Goal: Feedback & Contribution: Contribute content

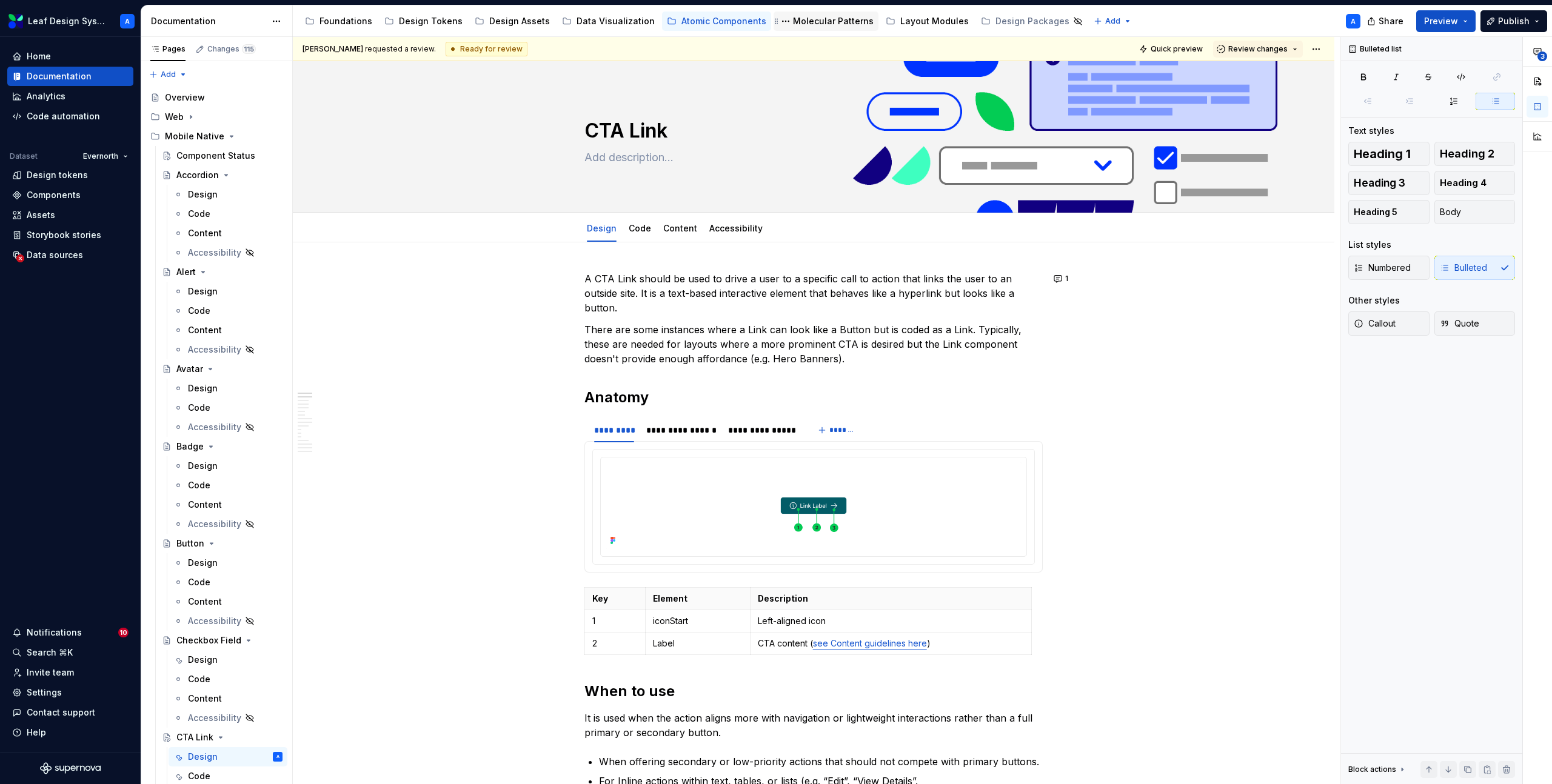
click at [837, 17] on div "Molecular Patterns" at bounding box center [833, 21] width 80 height 12
type textarea "*"
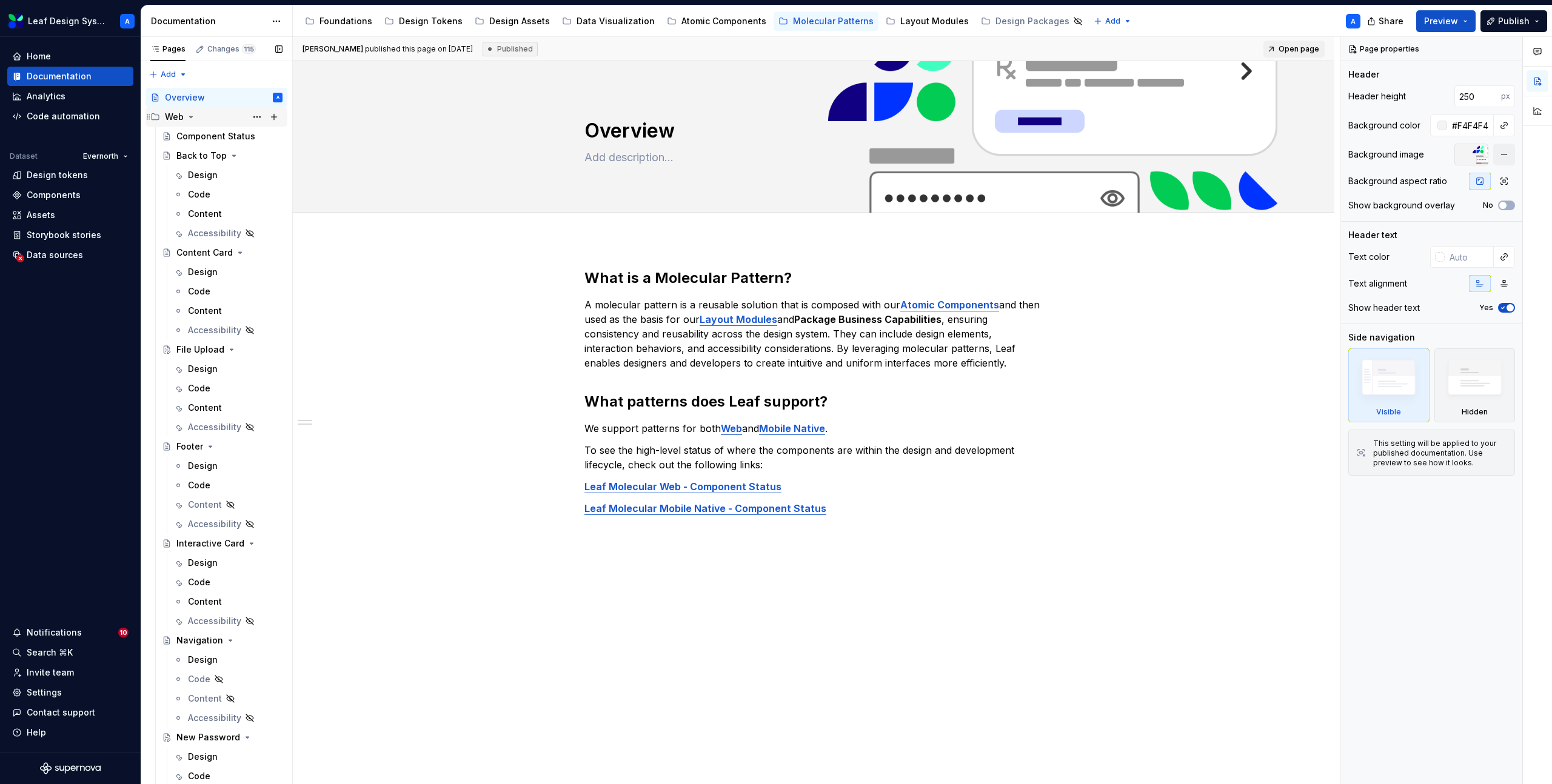
click at [190, 116] on icon "Page tree" at bounding box center [191, 117] width 3 height 2
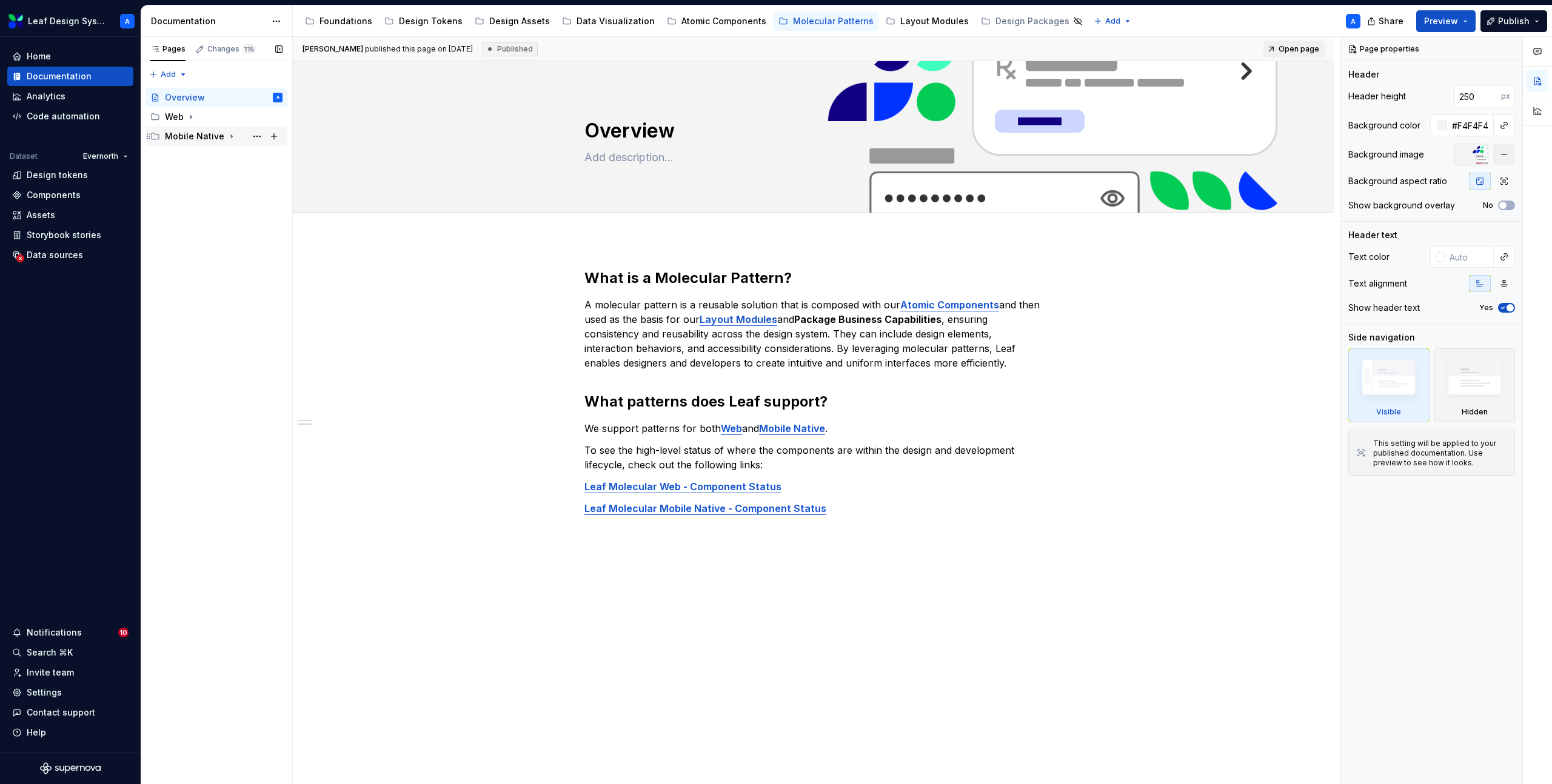
click at [231, 136] on icon "Page tree" at bounding box center [232, 137] width 2 height 3
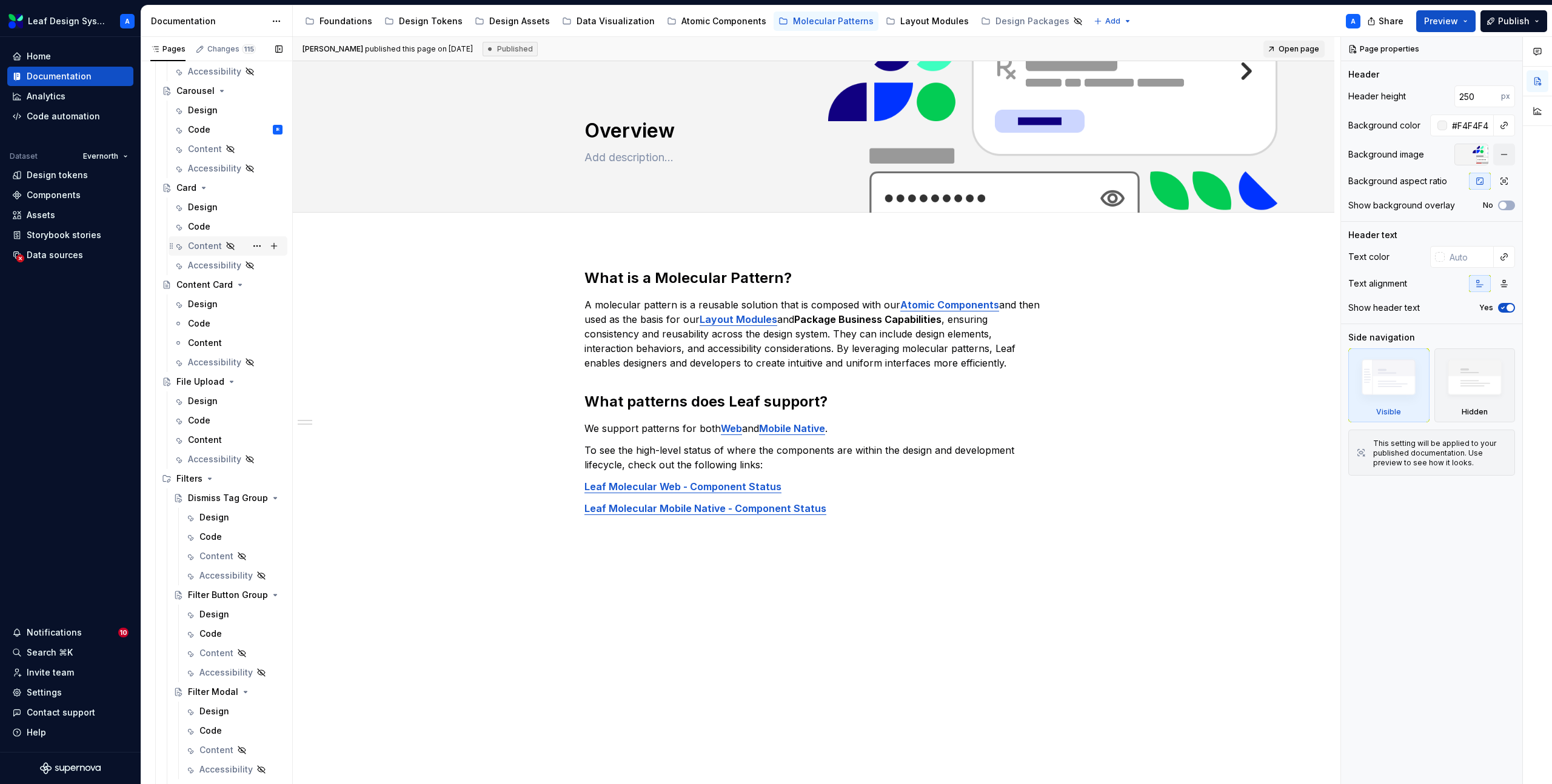
scroll to position [308, 0]
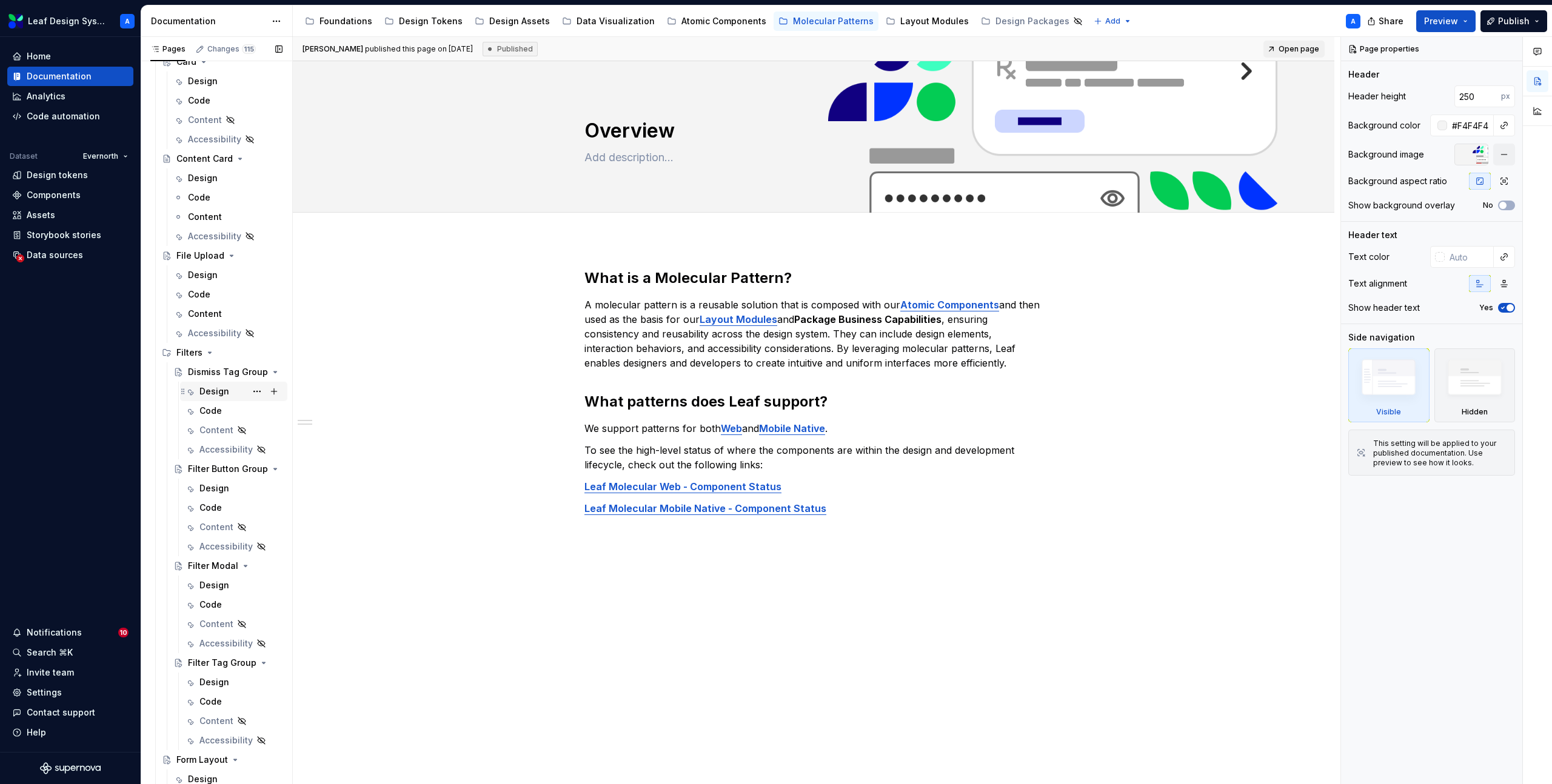
click at [207, 390] on div "Design" at bounding box center [214, 392] width 30 height 12
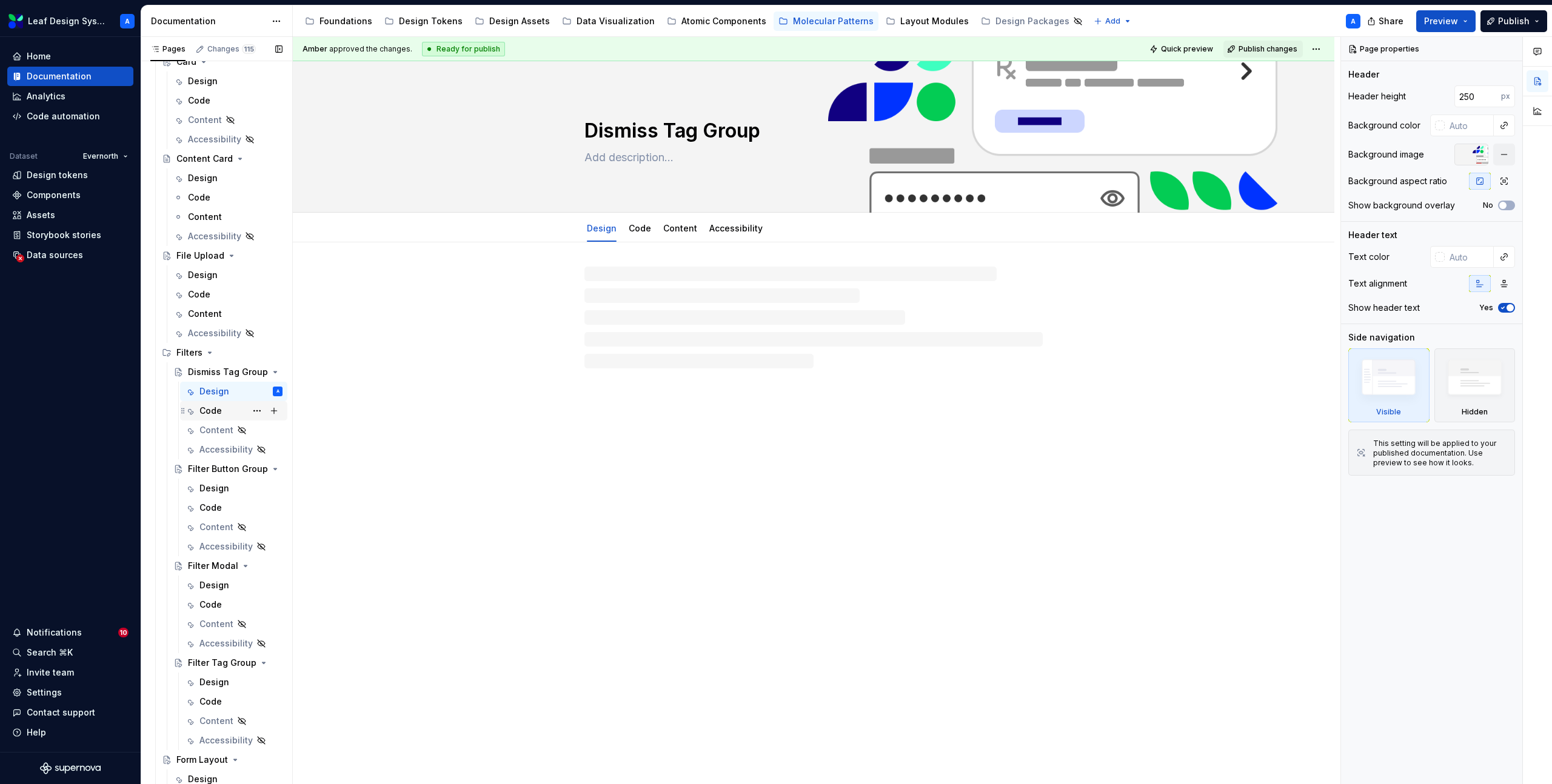
click at [209, 408] on div "Code" at bounding box center [210, 412] width 23 height 12
click at [212, 494] on div "Design" at bounding box center [214, 489] width 30 height 12
click at [214, 512] on div "Code" at bounding box center [210, 508] width 23 height 12
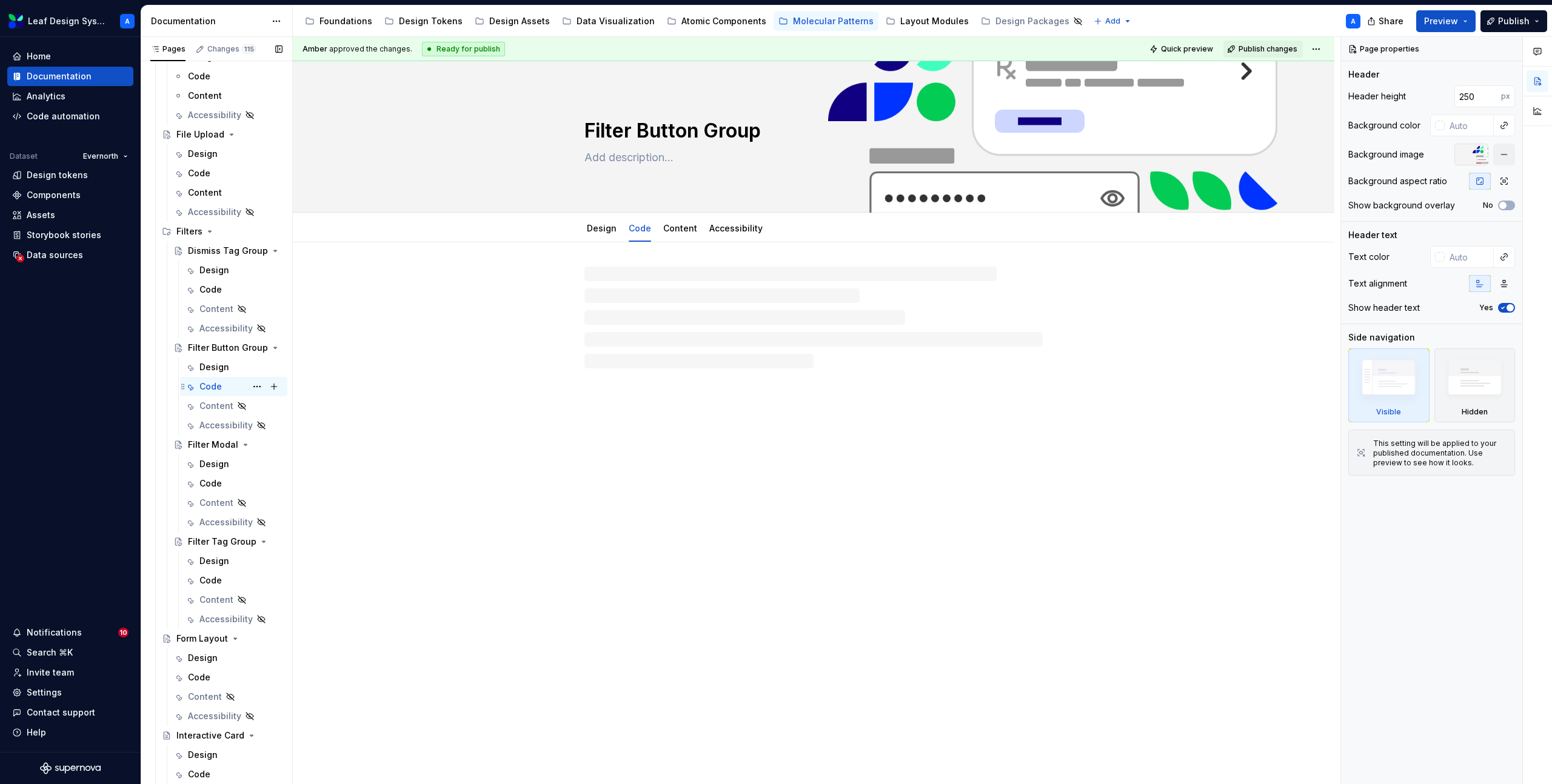
scroll to position [438, 0]
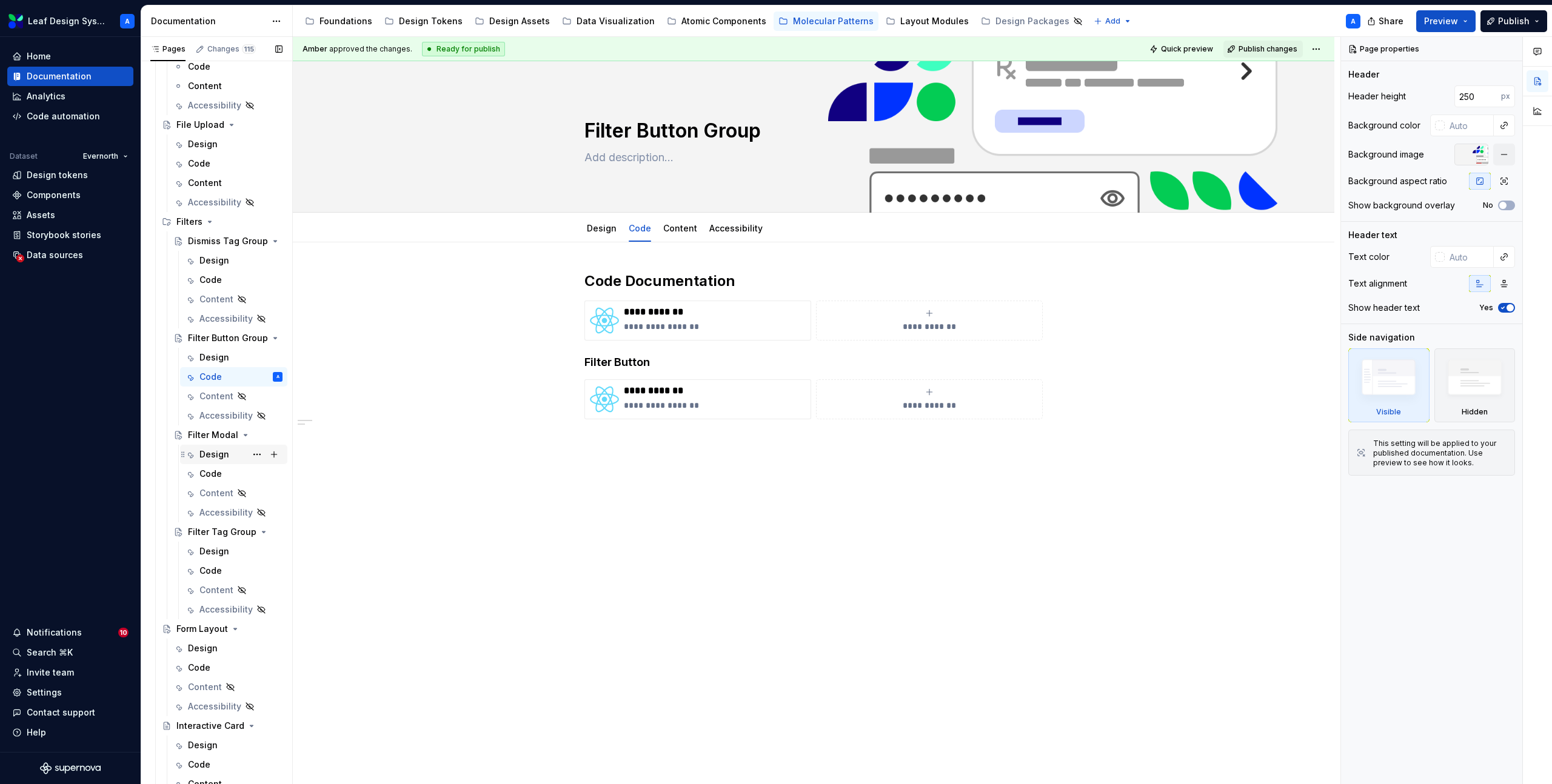
click at [210, 458] on div "Design" at bounding box center [214, 454] width 30 height 12
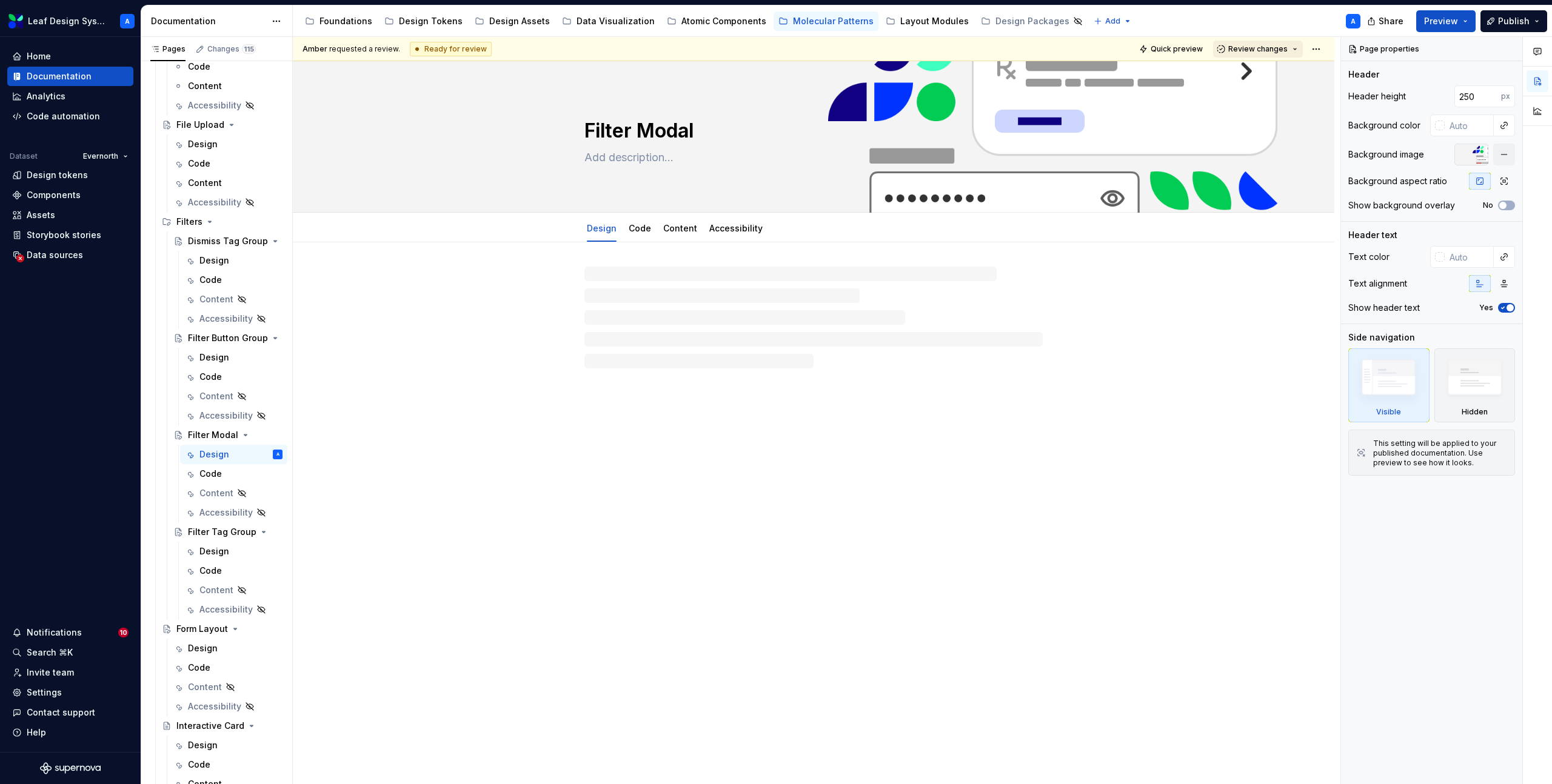
click at [1279, 50] on span "Review changes" at bounding box center [1258, 49] width 59 height 9
click at [1277, 66] on div "Approve" at bounding box center [1298, 73] width 106 height 12
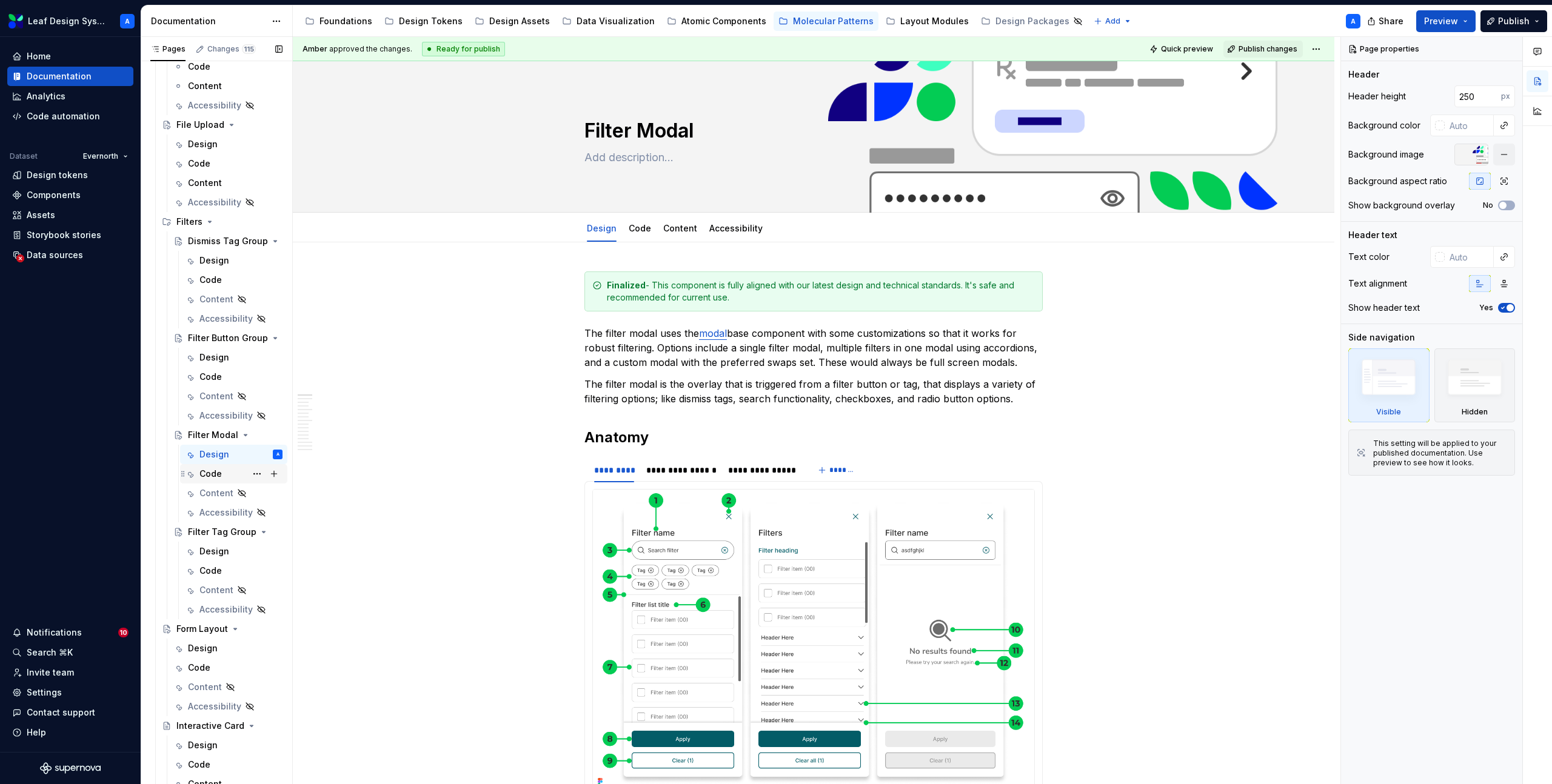
click at [210, 470] on div "Code" at bounding box center [210, 474] width 23 height 12
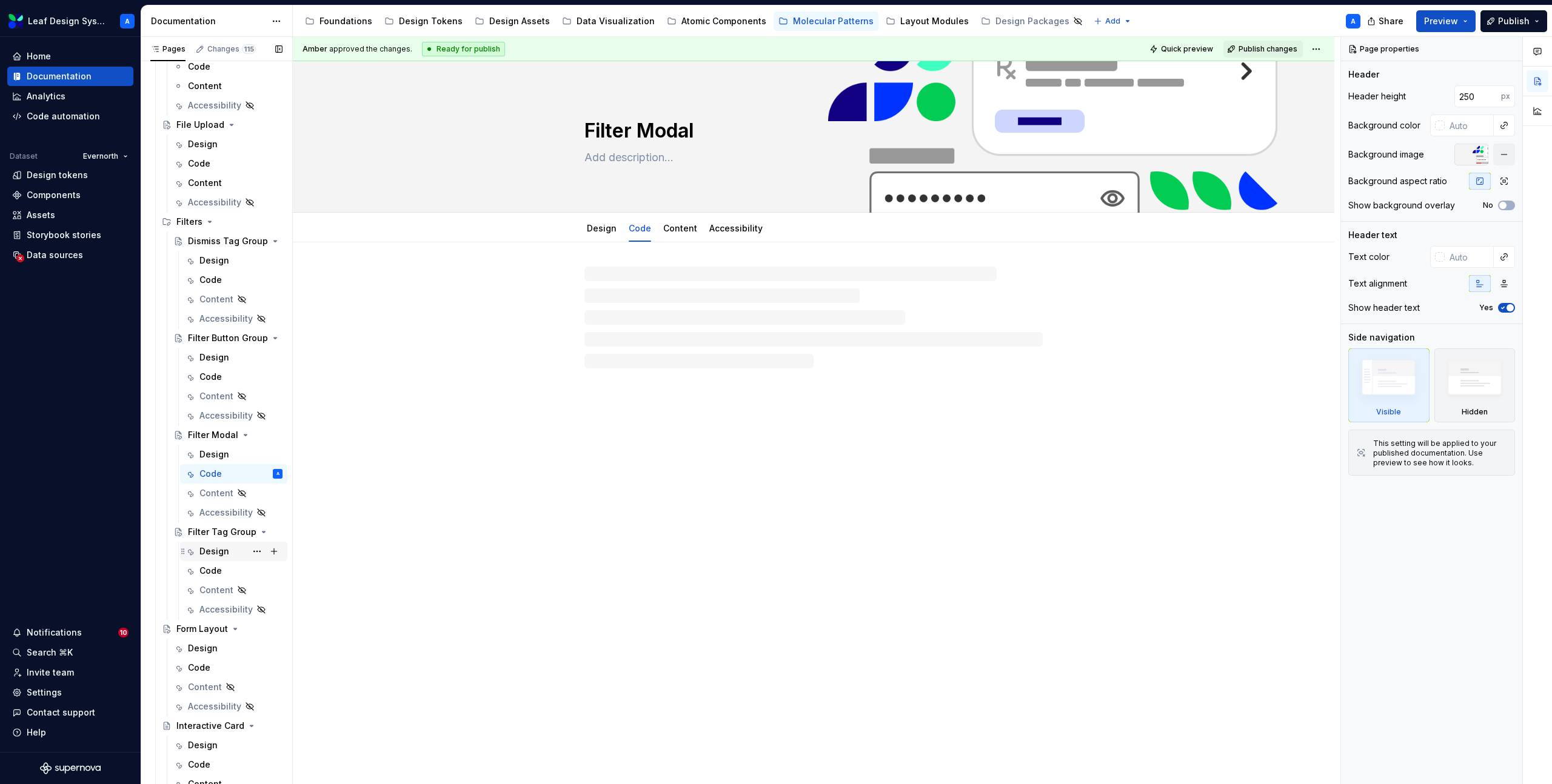
click at [212, 546] on div "Design" at bounding box center [214, 552] width 30 height 12
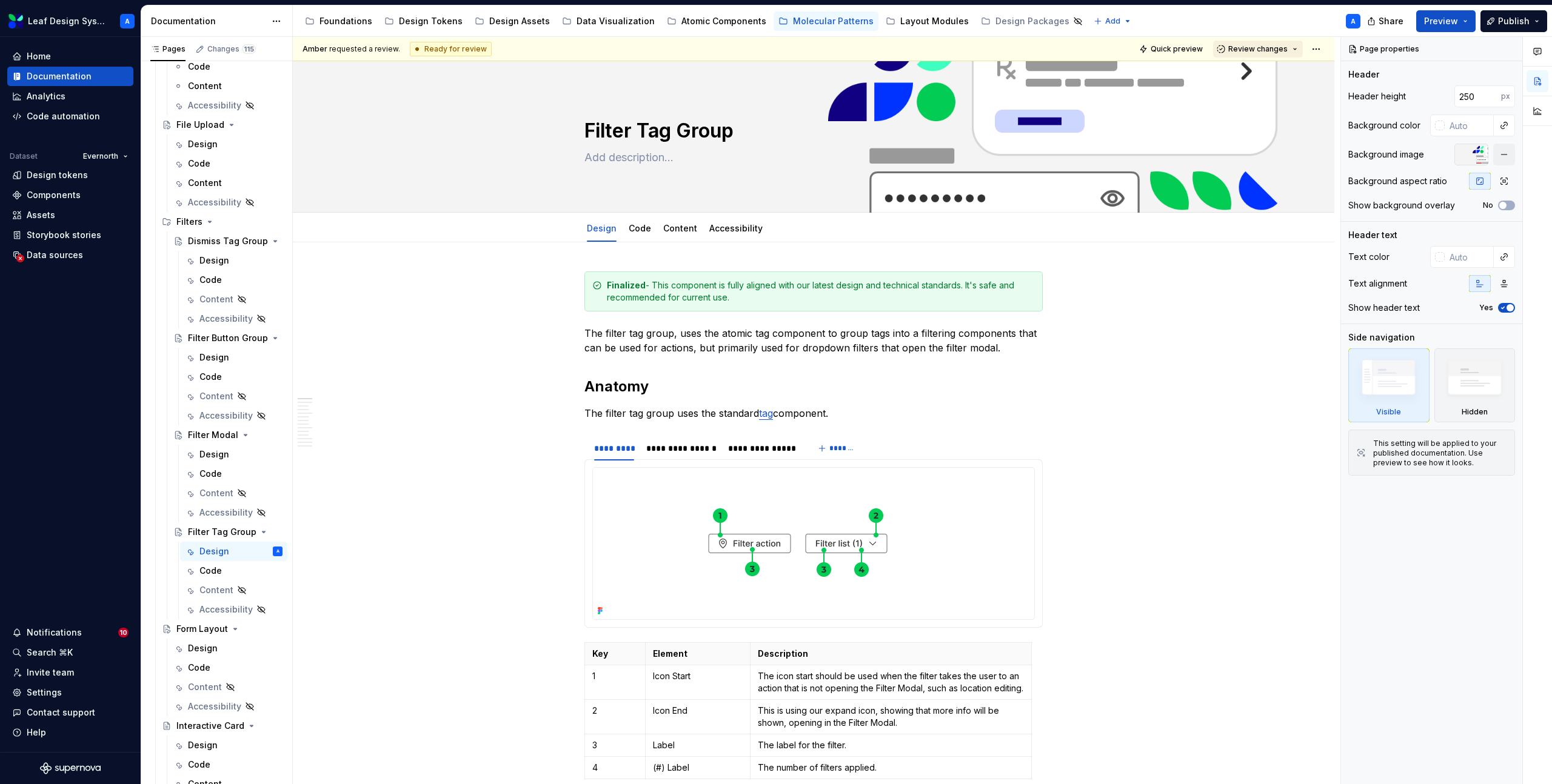
click at [1275, 53] on span "Review changes" at bounding box center [1258, 49] width 59 height 9
click at [1272, 72] on div "Approve" at bounding box center [1298, 73] width 106 height 12
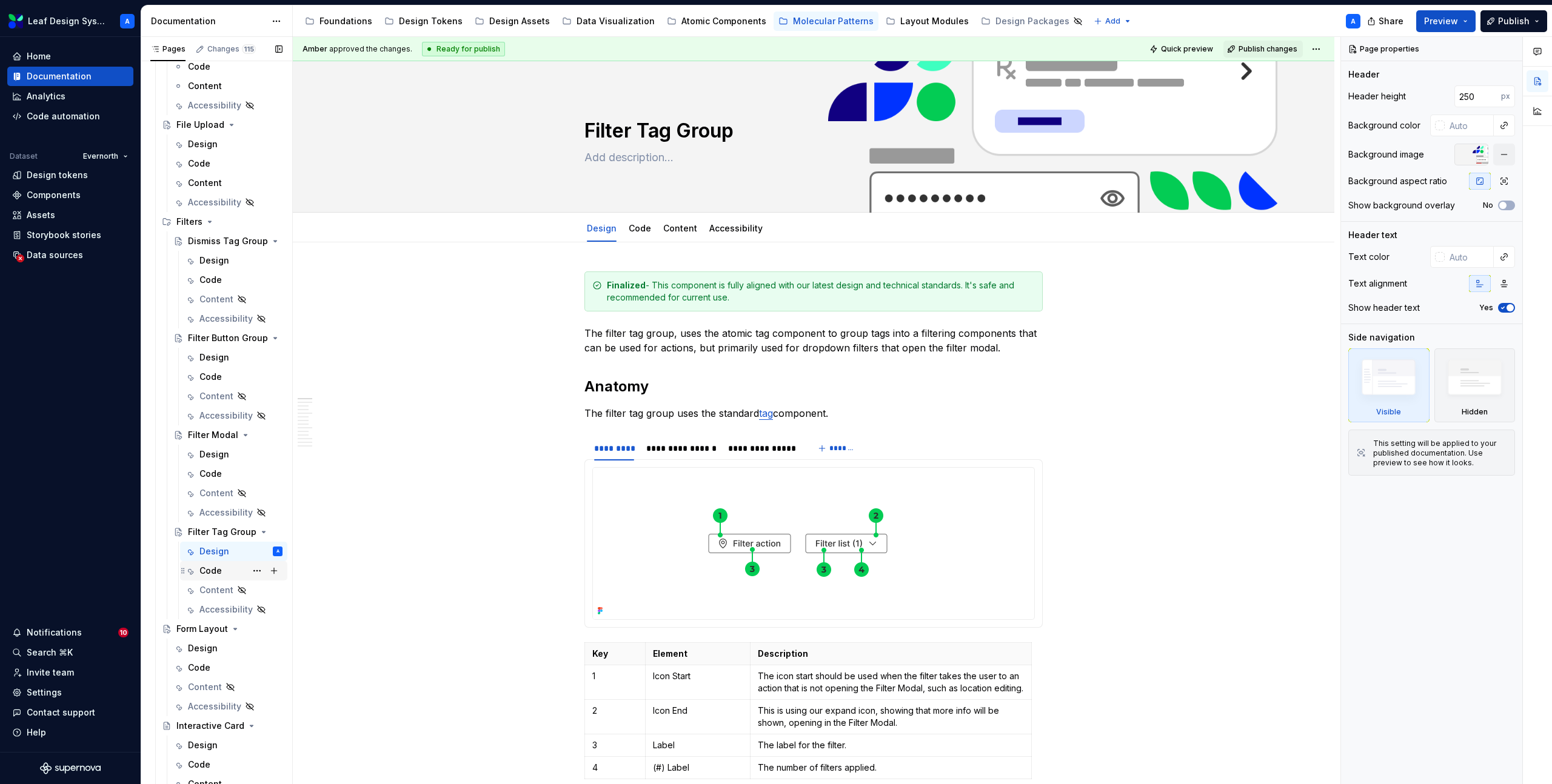
click at [208, 576] on div "Code" at bounding box center [210, 571] width 23 height 12
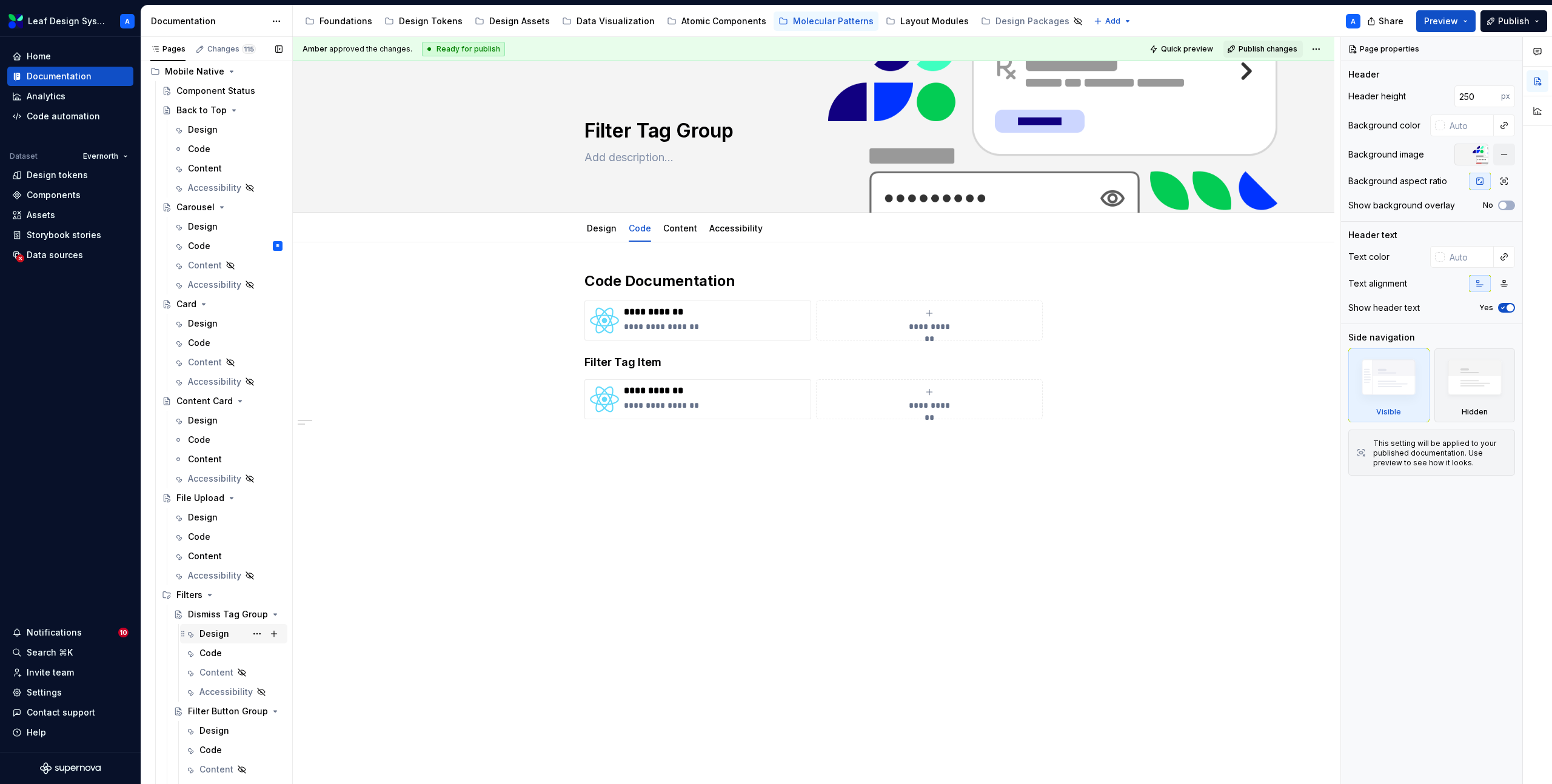
scroll to position [62, 0]
click at [202, 230] on div "Design" at bounding box center [203, 230] width 30 height 12
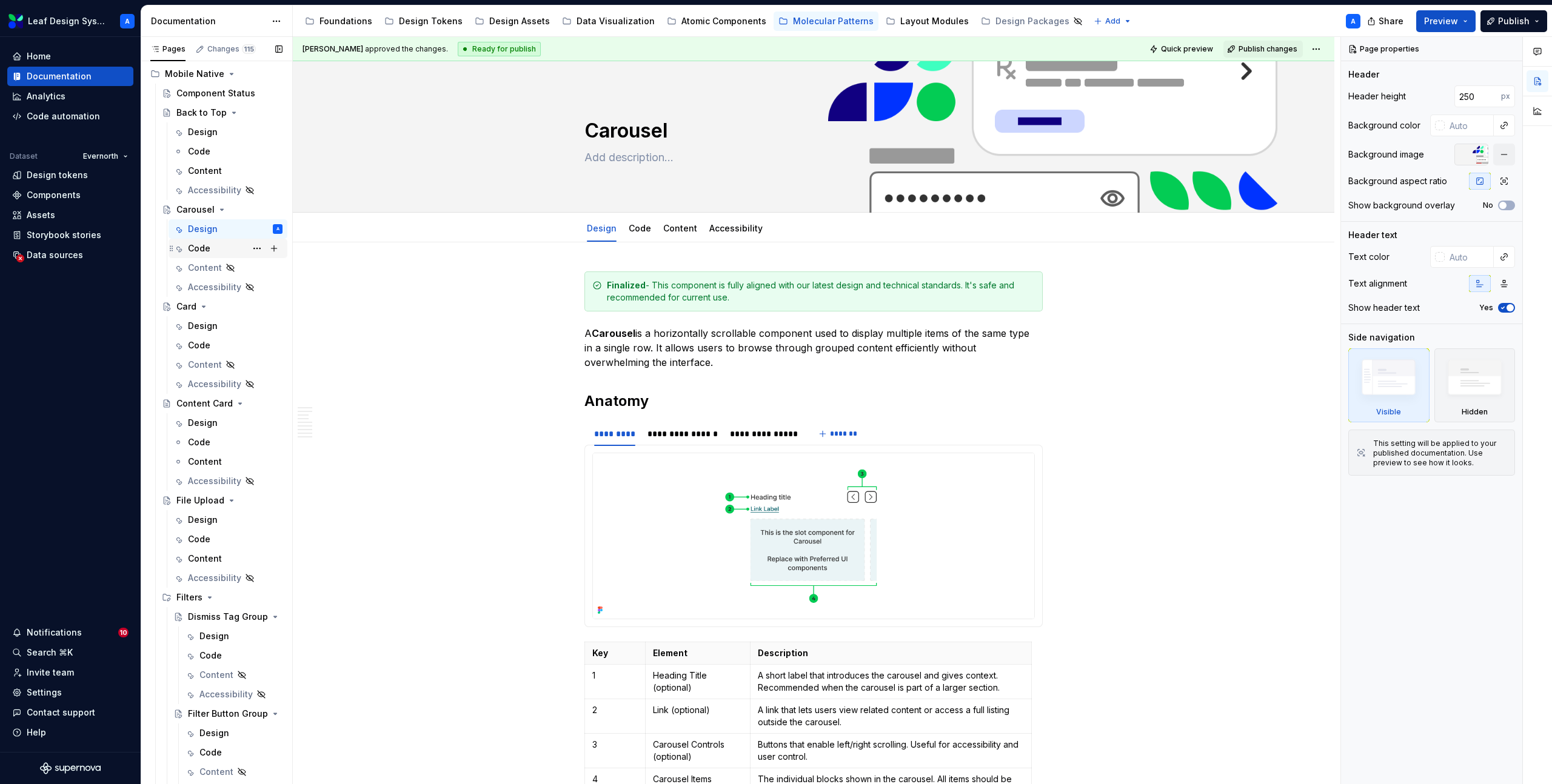
click at [202, 246] on div "Code" at bounding box center [199, 248] width 23 height 12
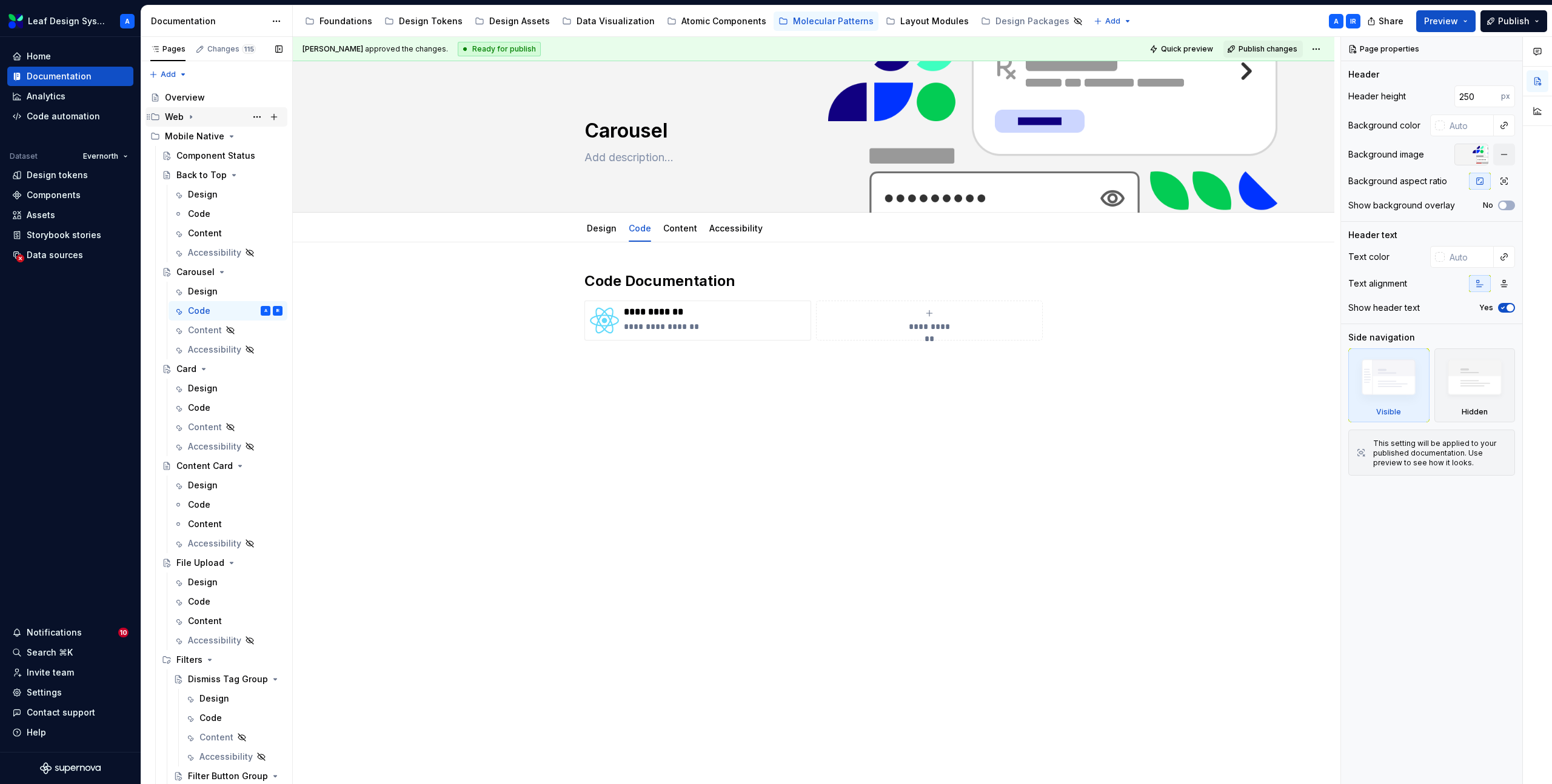
click at [191, 116] on icon "Page tree" at bounding box center [191, 117] width 2 height 3
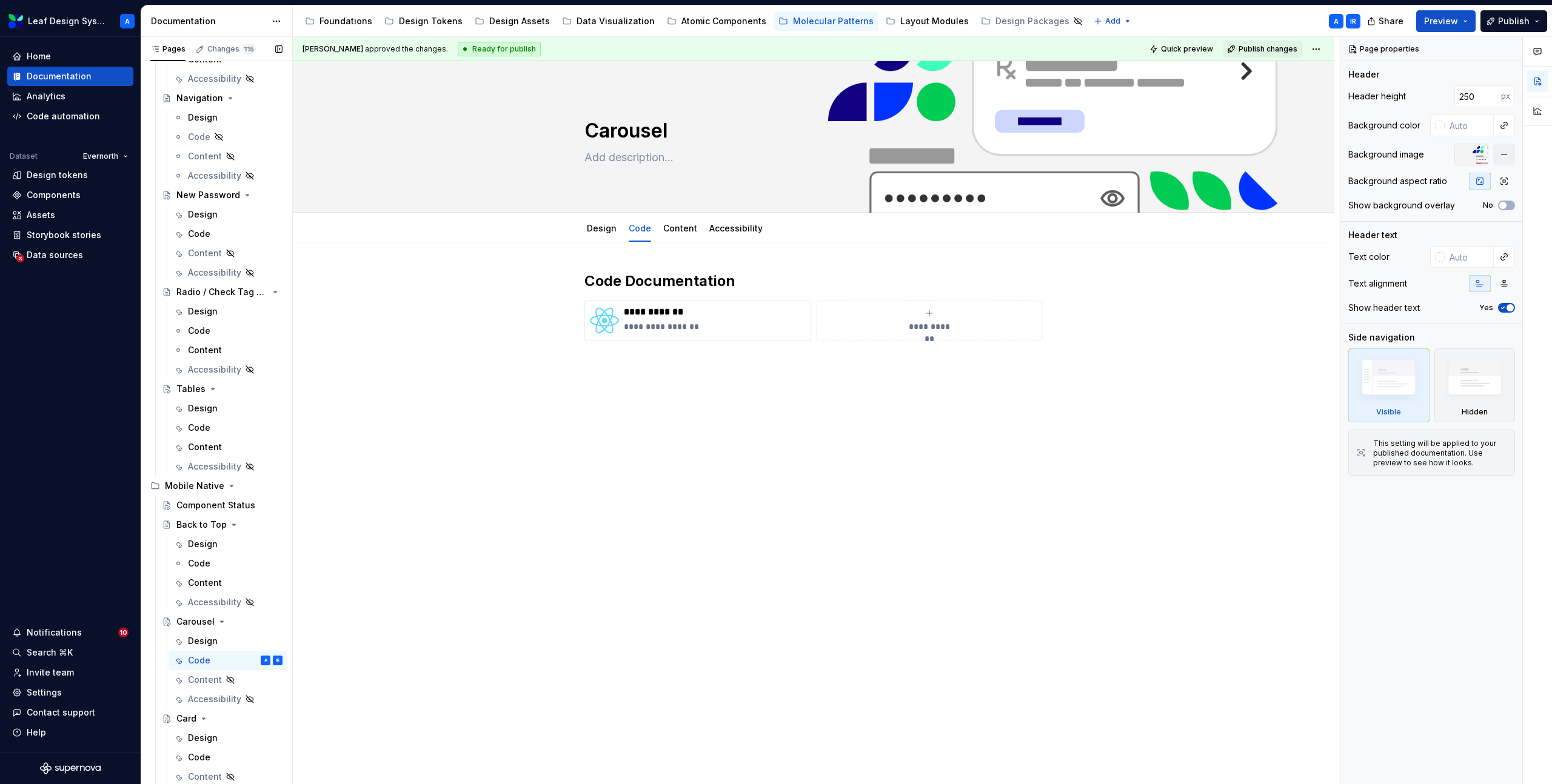
scroll to position [579, 0]
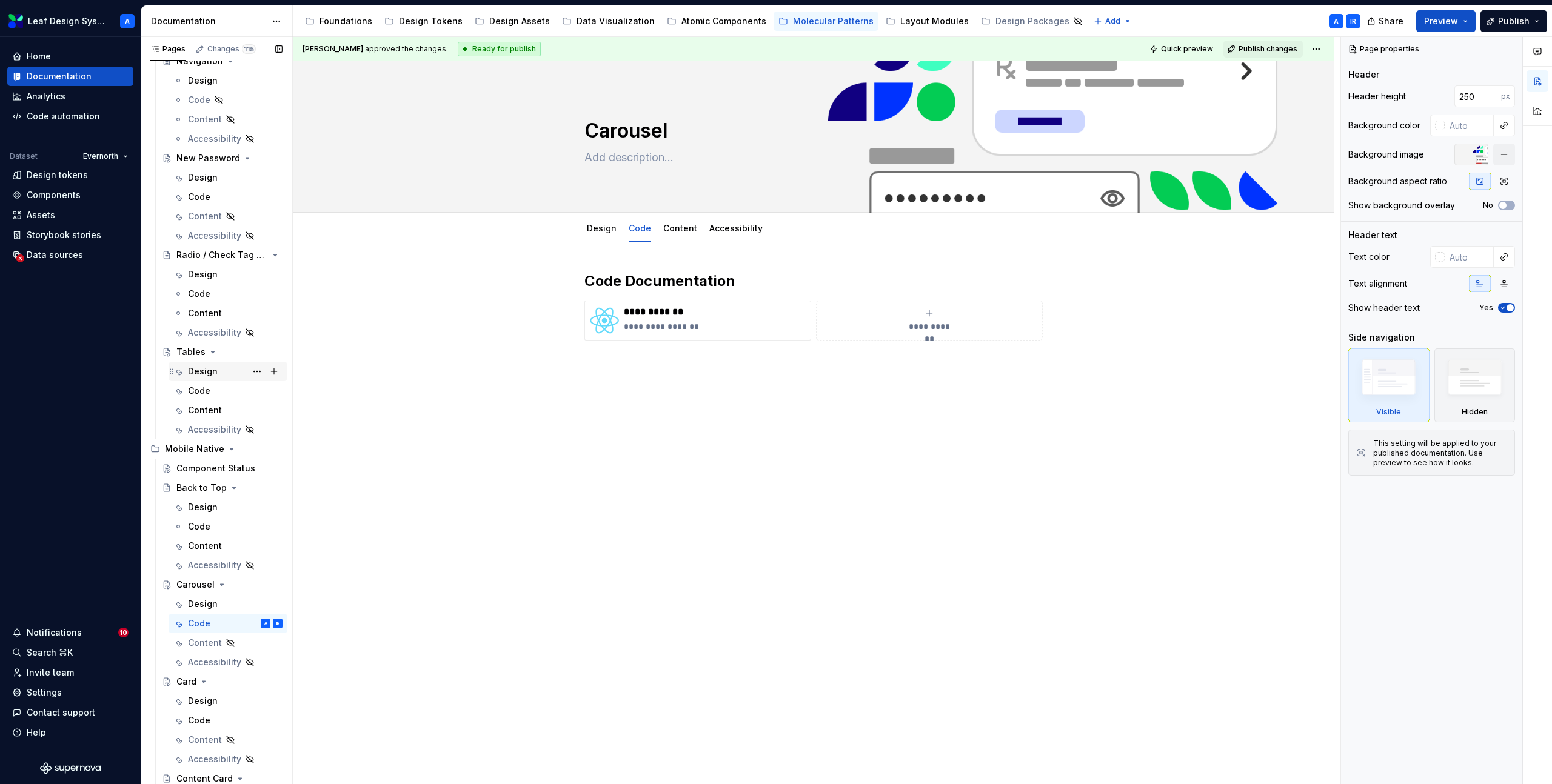
click at [209, 375] on div "Design" at bounding box center [203, 372] width 30 height 12
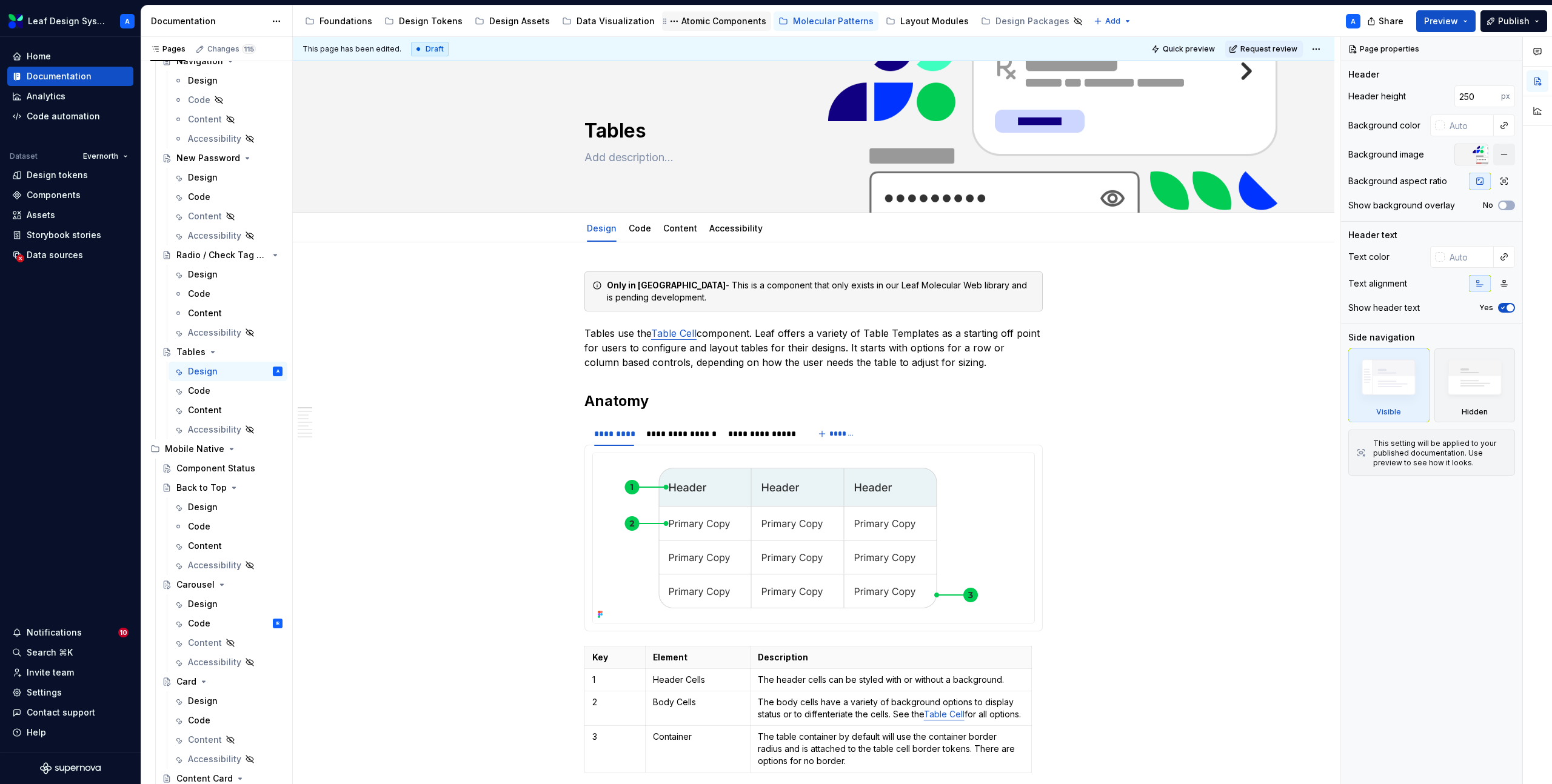
click at [683, 16] on div "Atomic Components" at bounding box center [723, 21] width 85 height 12
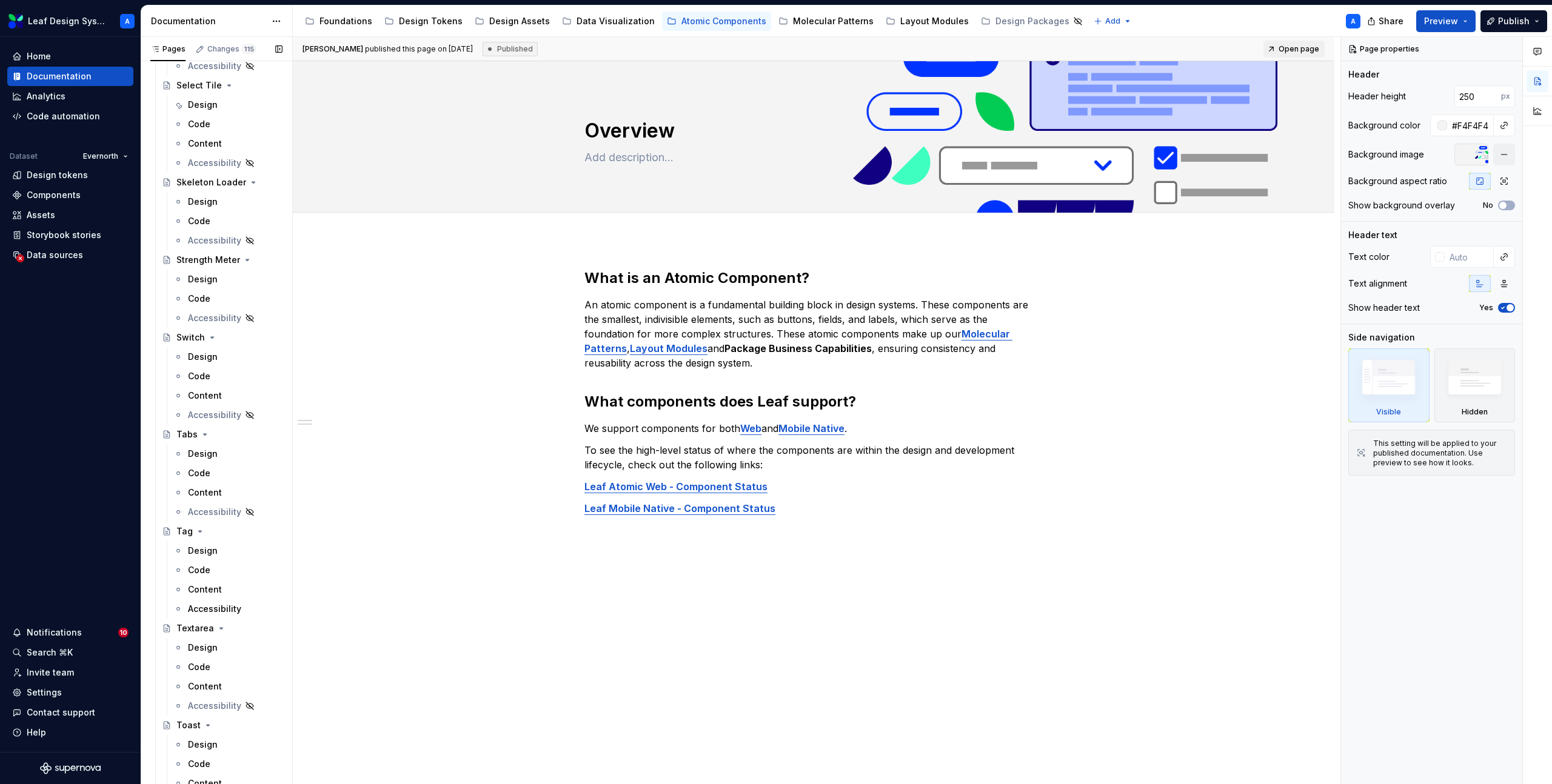
scroll to position [2268, 0]
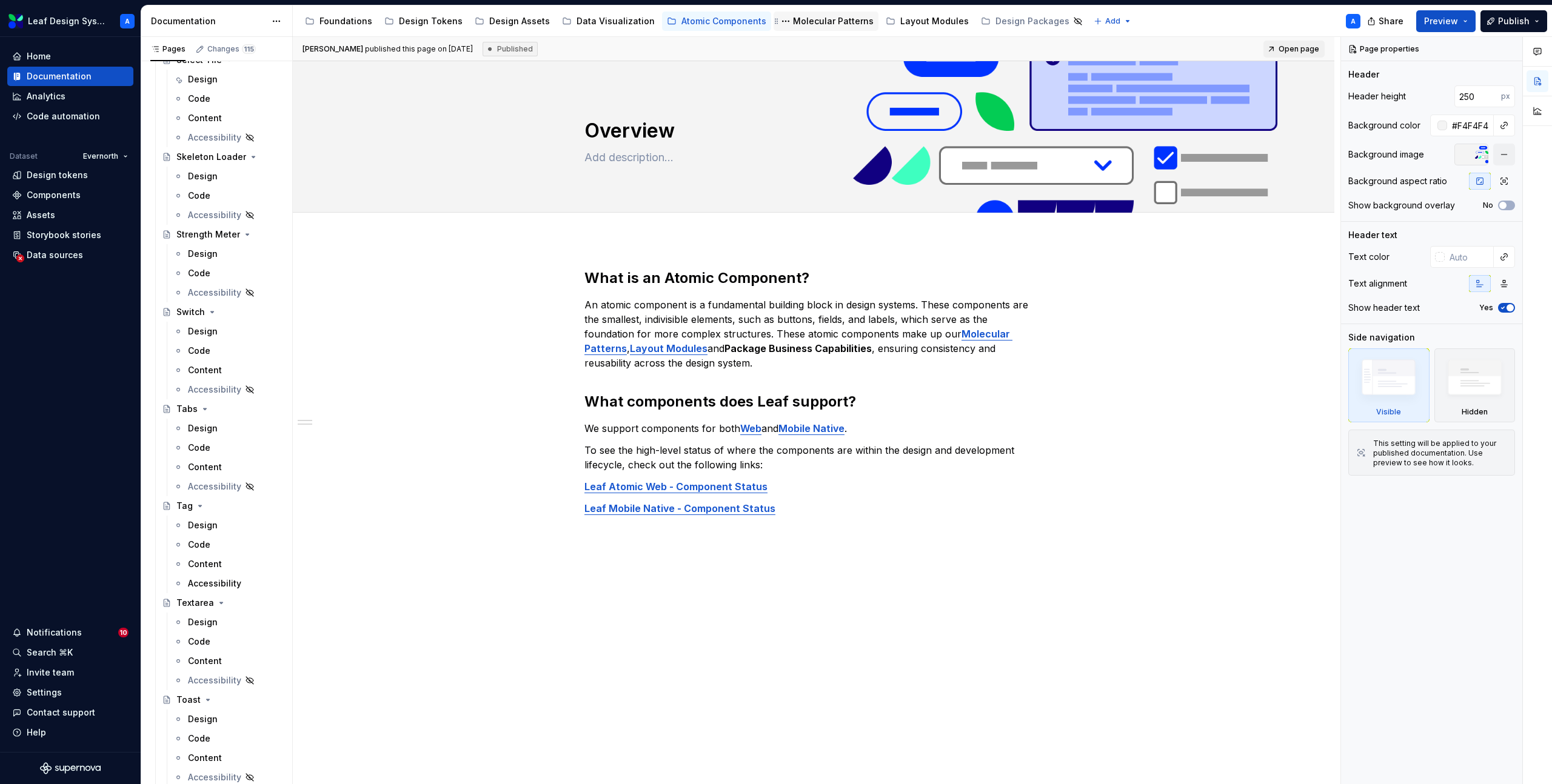
click at [827, 26] on div "Molecular Patterns" at bounding box center [833, 21] width 80 height 12
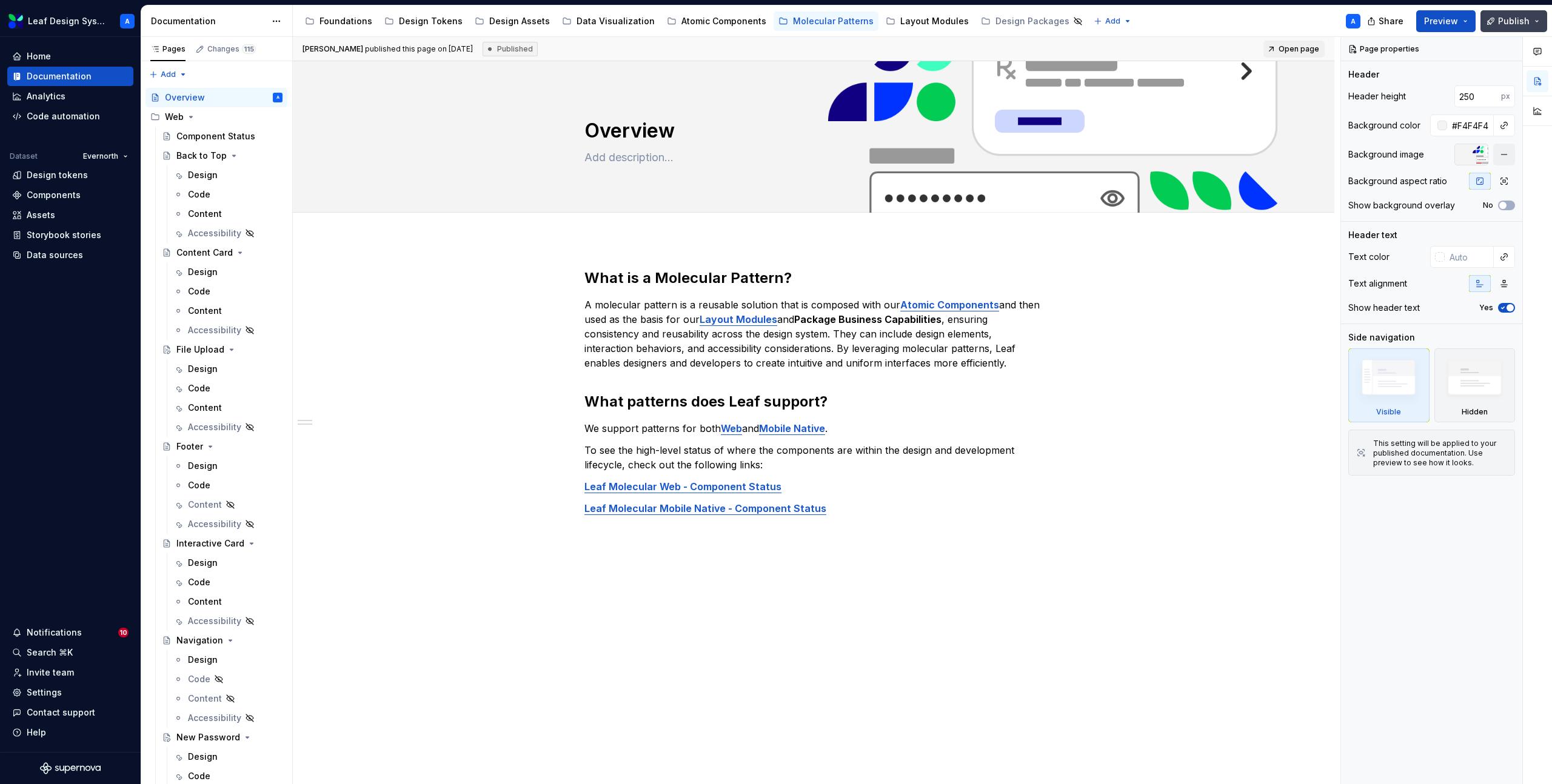
click at [1543, 23] on button "Publish" at bounding box center [1513, 21] width 66 height 22
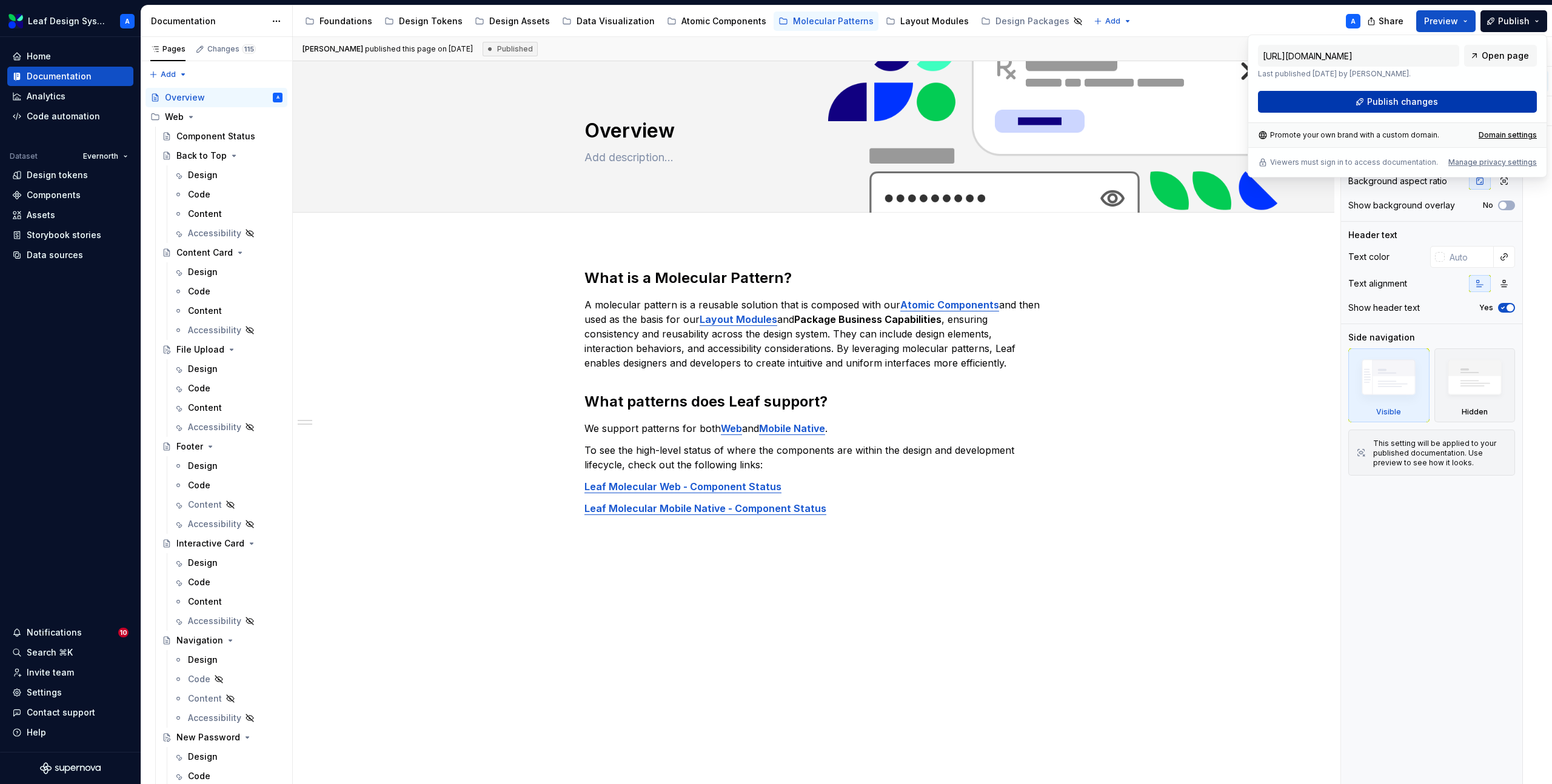
click at [1382, 105] on span "Publish changes" at bounding box center [1402, 102] width 71 height 12
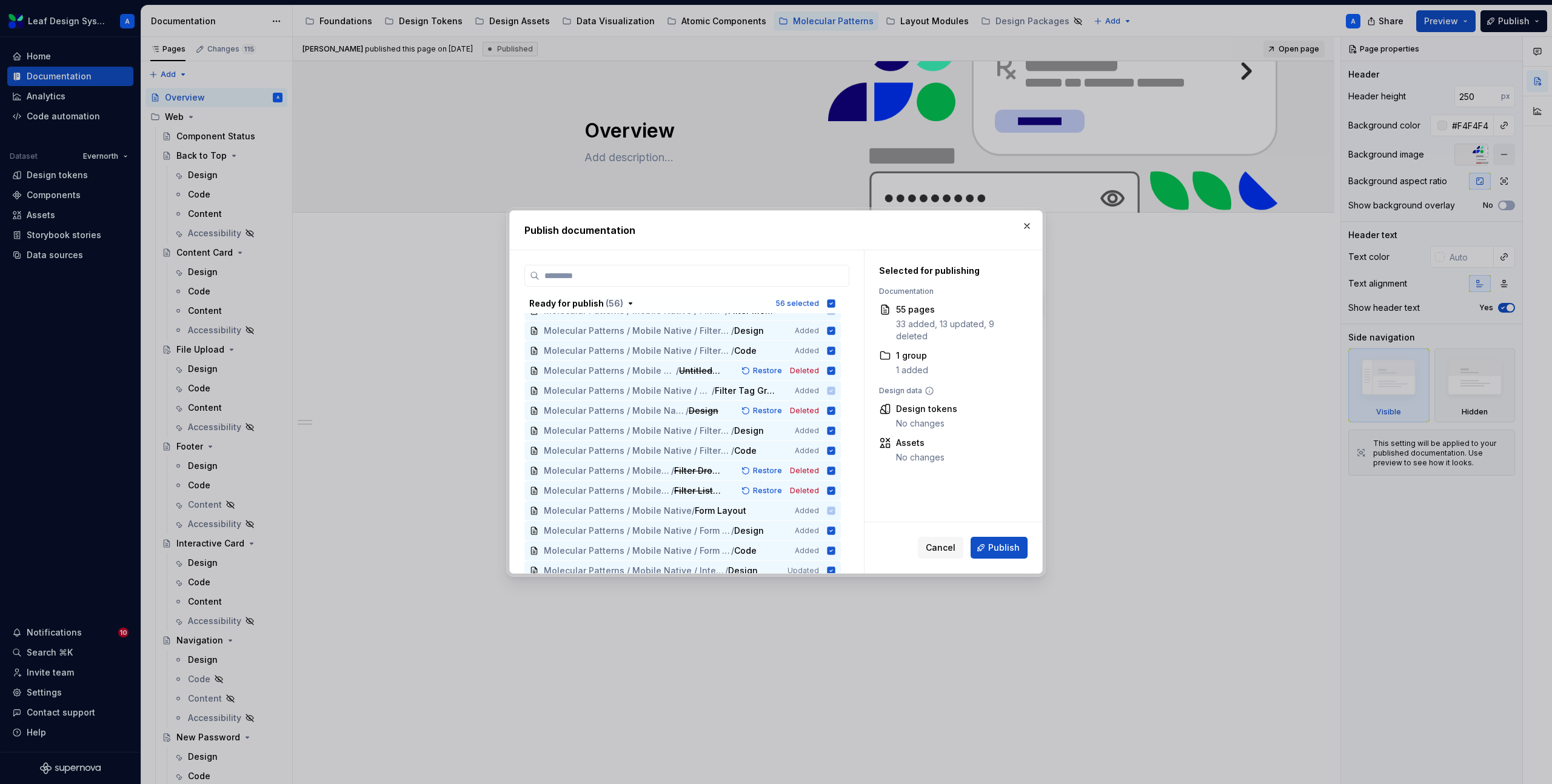
scroll to position [801, 0]
click at [1024, 226] on button "button" at bounding box center [1027, 226] width 17 height 17
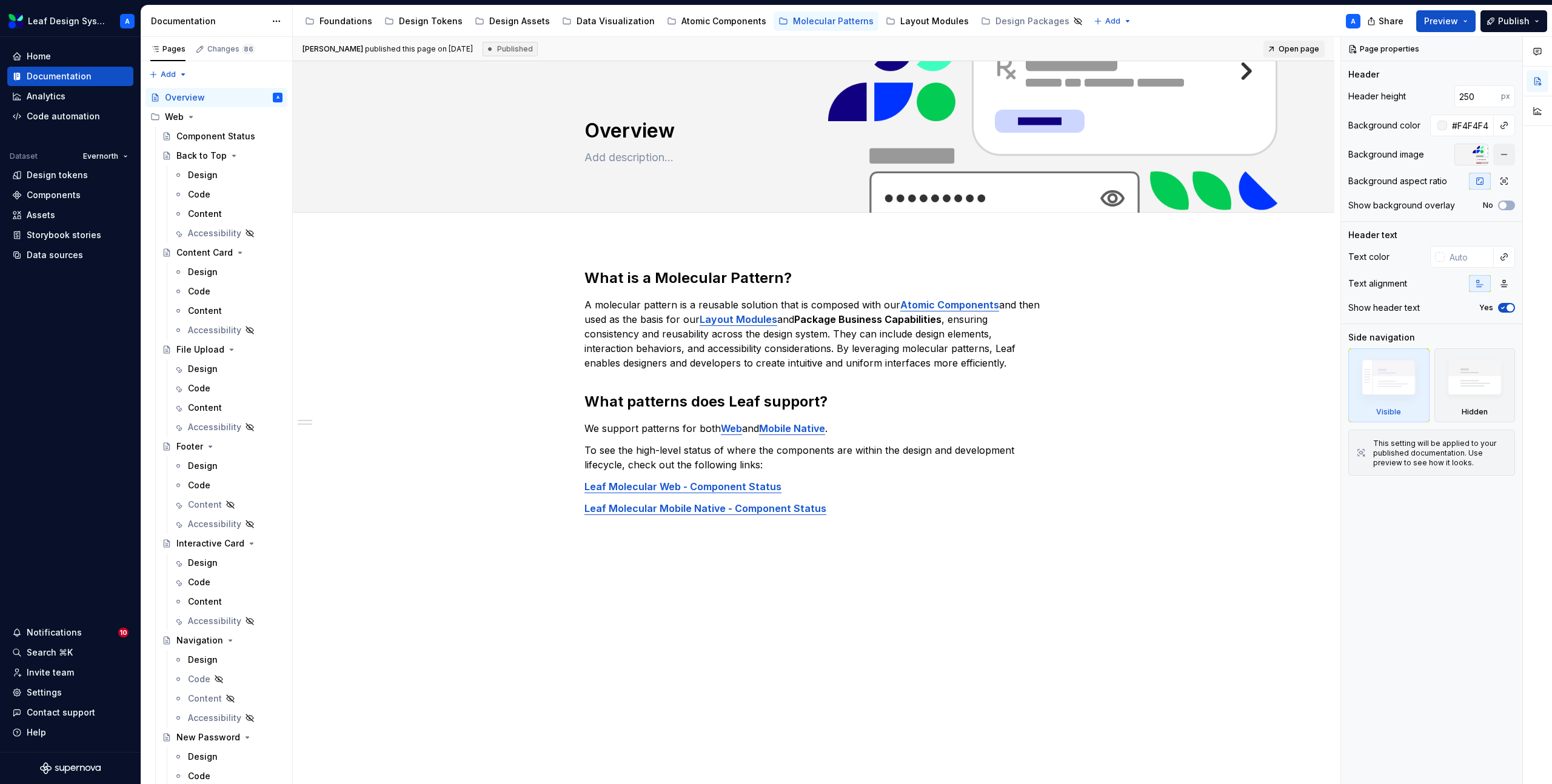
type textarea "*"
